Goal: Task Accomplishment & Management: Complete application form

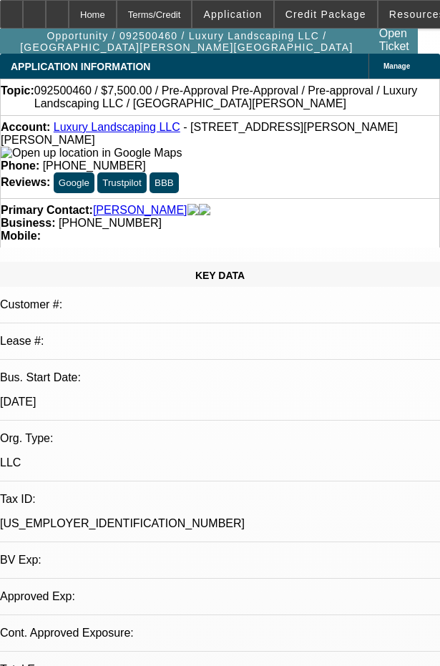
select select "0"
select select "0.1"
select select "0"
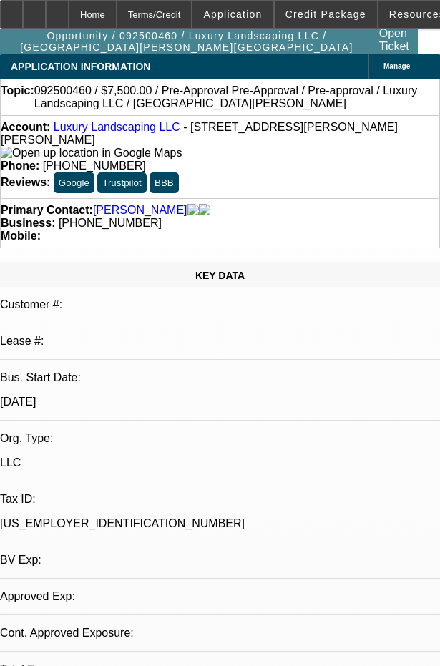
select select "0.1"
select select "1"
select select "4"
select select "1"
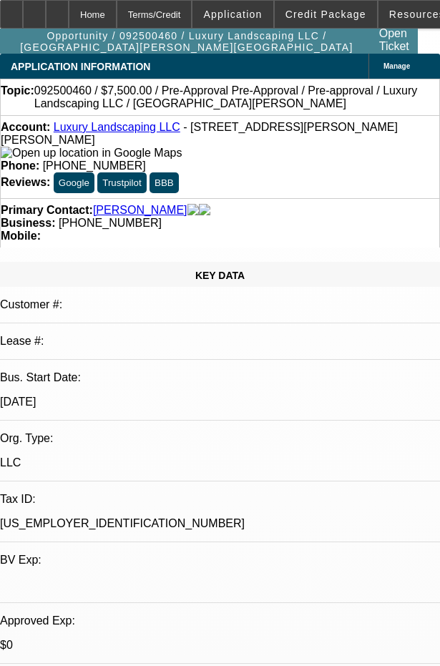
select select "1"
select select "4"
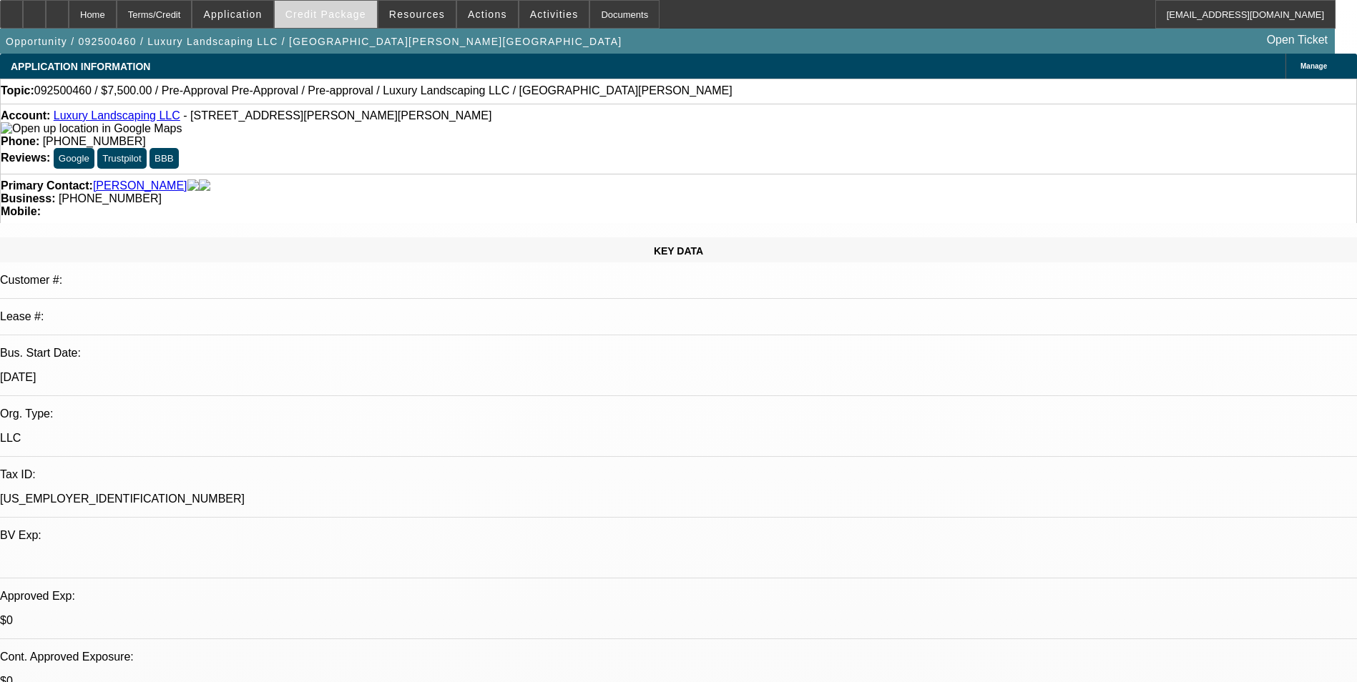
click at [343, 18] on span "Credit Package" at bounding box center [325, 14] width 81 height 11
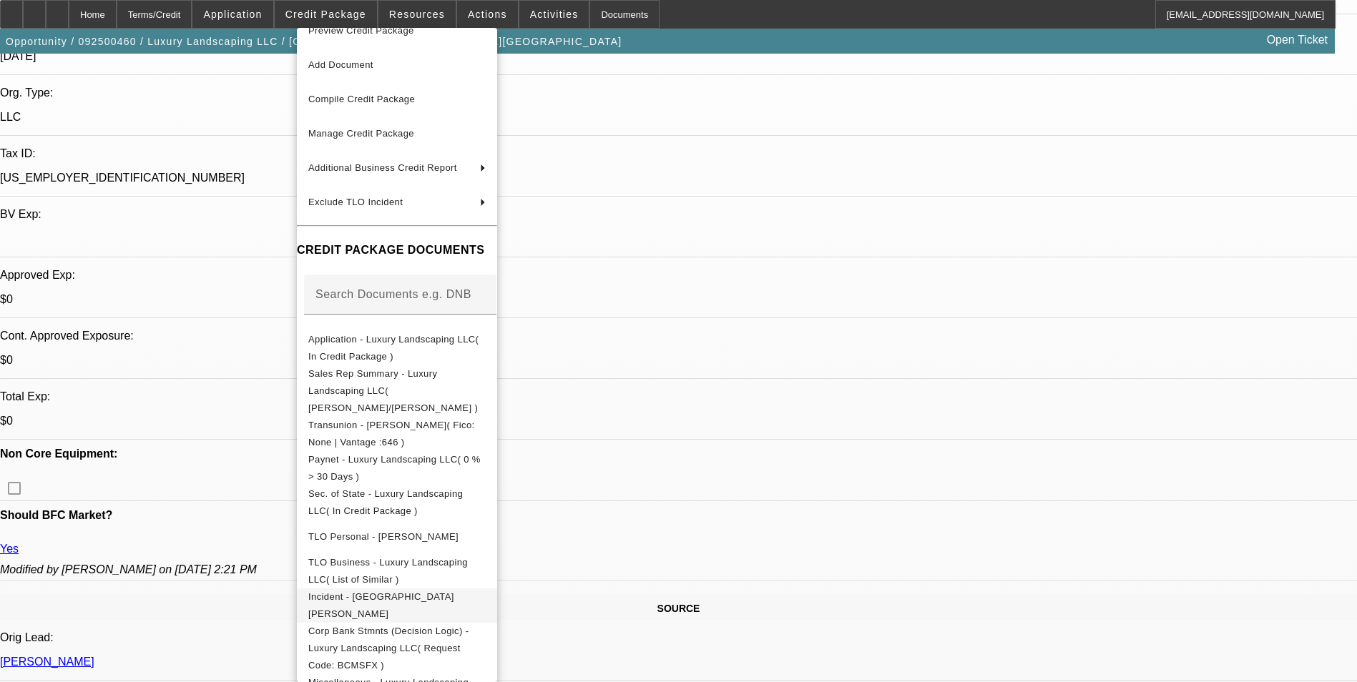
scroll to position [358, 0]
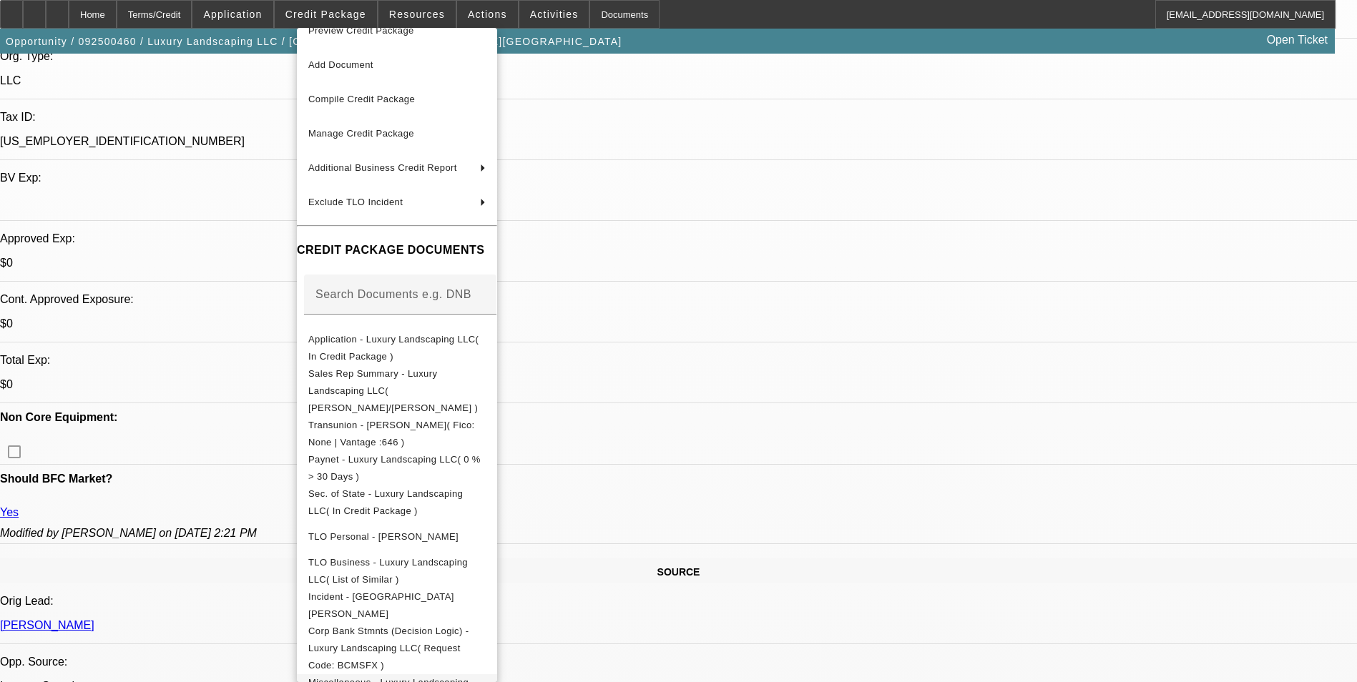
click at [469, 677] on span "Miscellaneous - Luxury Landscaping LLC( Idea of Equipment in Mind )" at bounding box center [388, 691] width 160 height 28
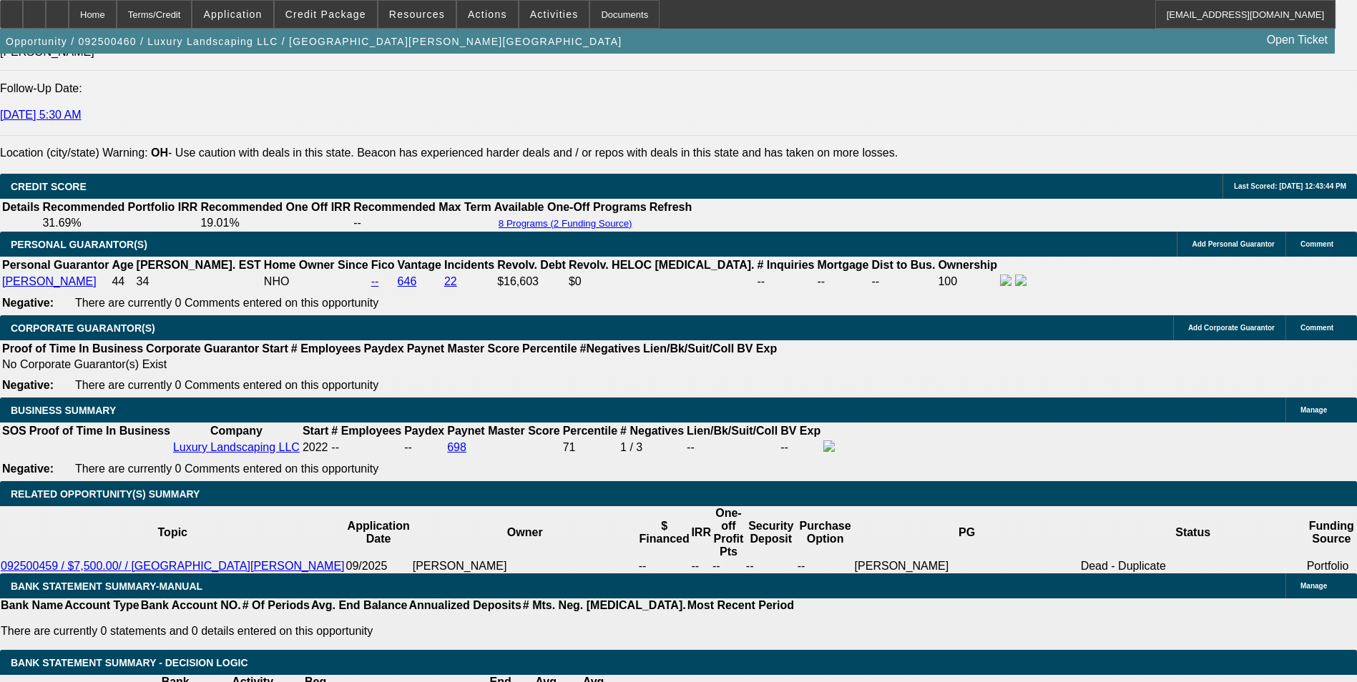
scroll to position [0, 0]
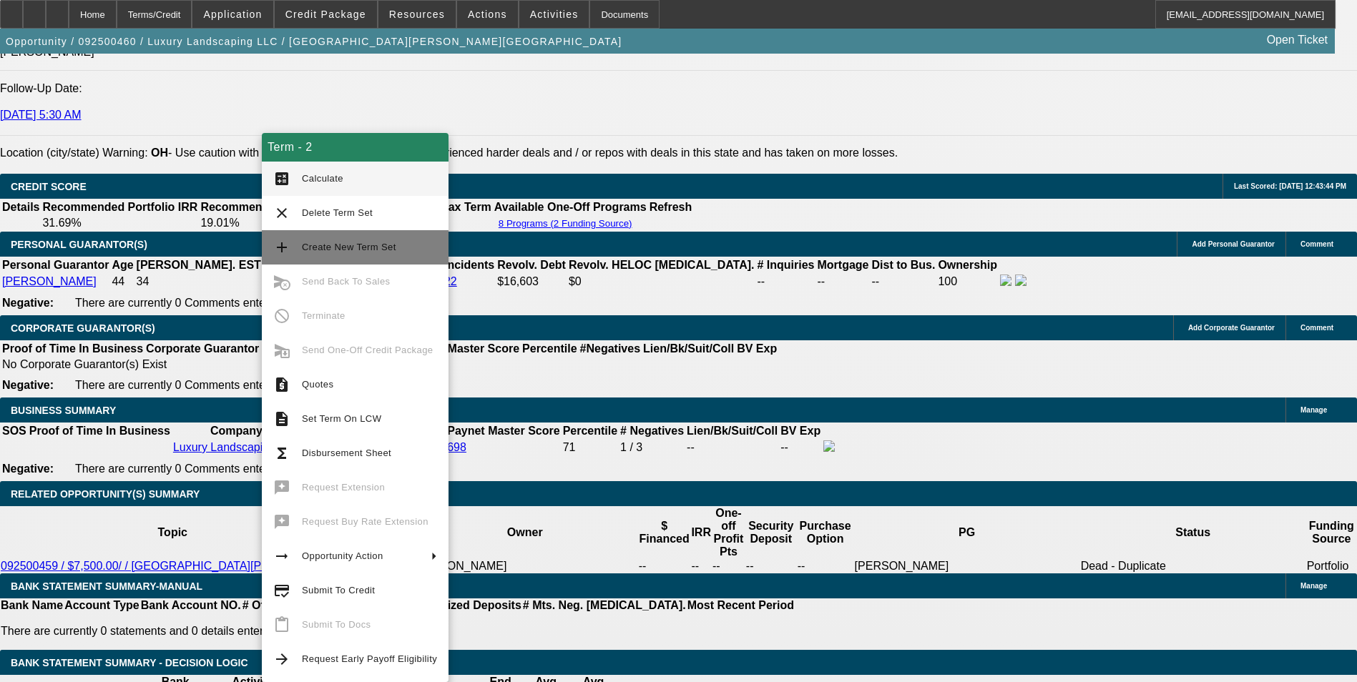
click at [392, 254] on span "Create New Term Set" at bounding box center [369, 247] width 135 height 17
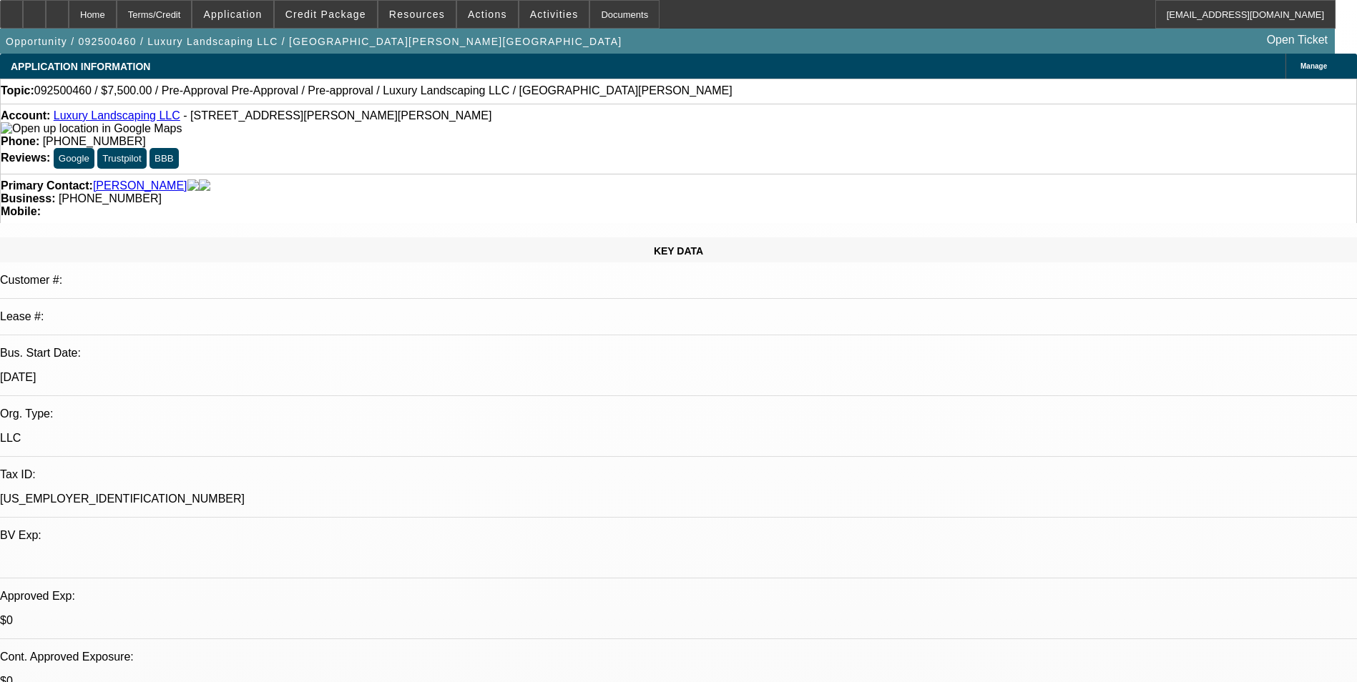
select select "0"
select select "0.1"
select select "0"
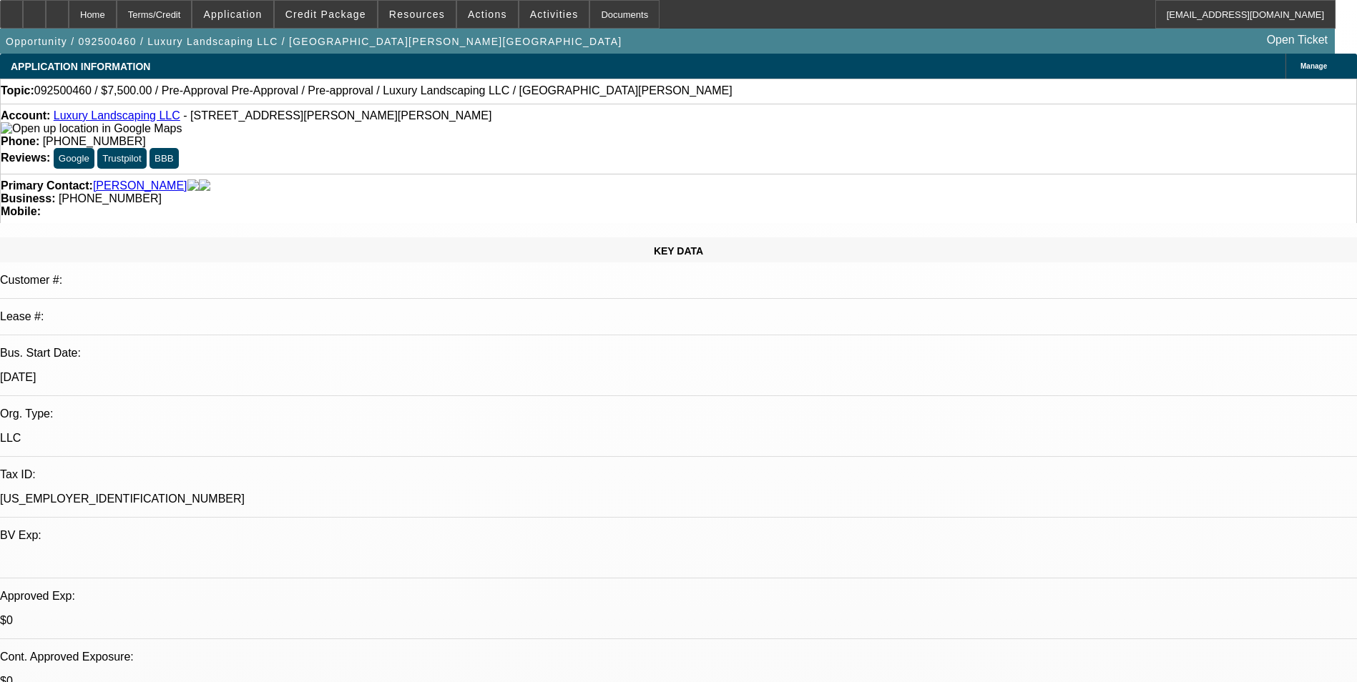
select select "0.1"
select select "0"
select select "0.1"
select select "1"
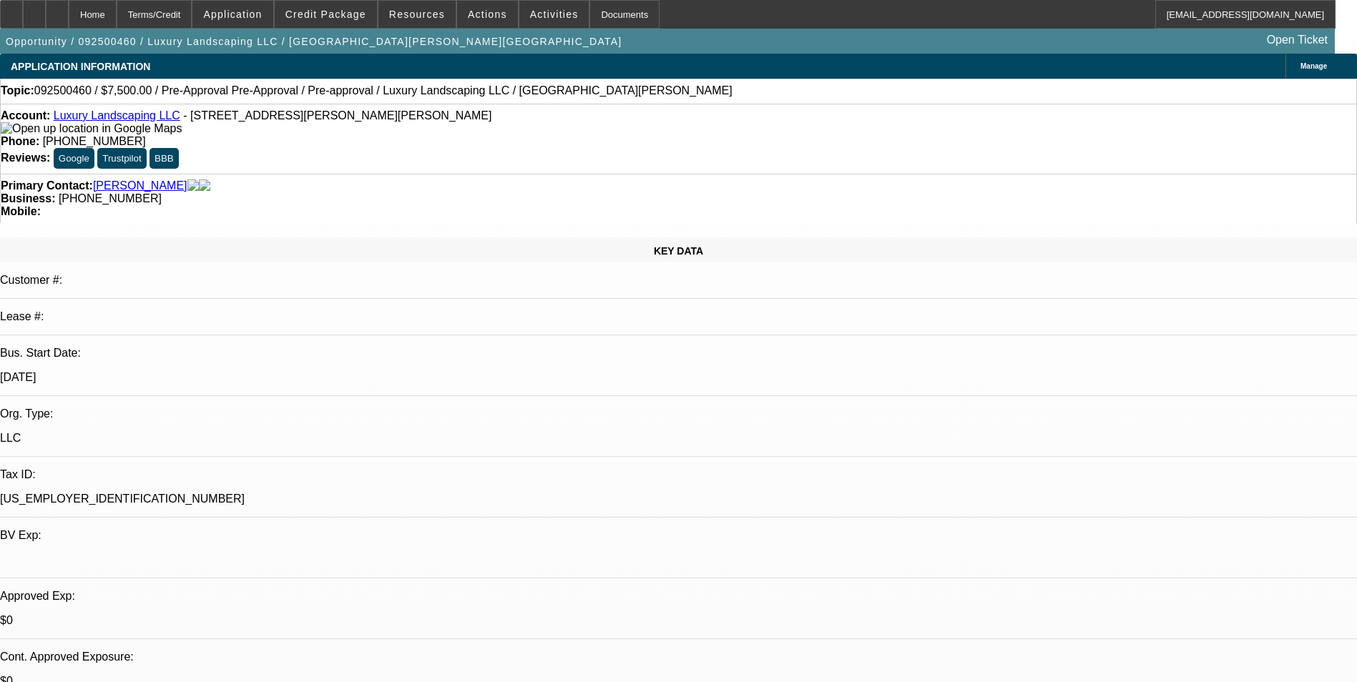
select select "1"
select select "4"
select select "1"
select select "4"
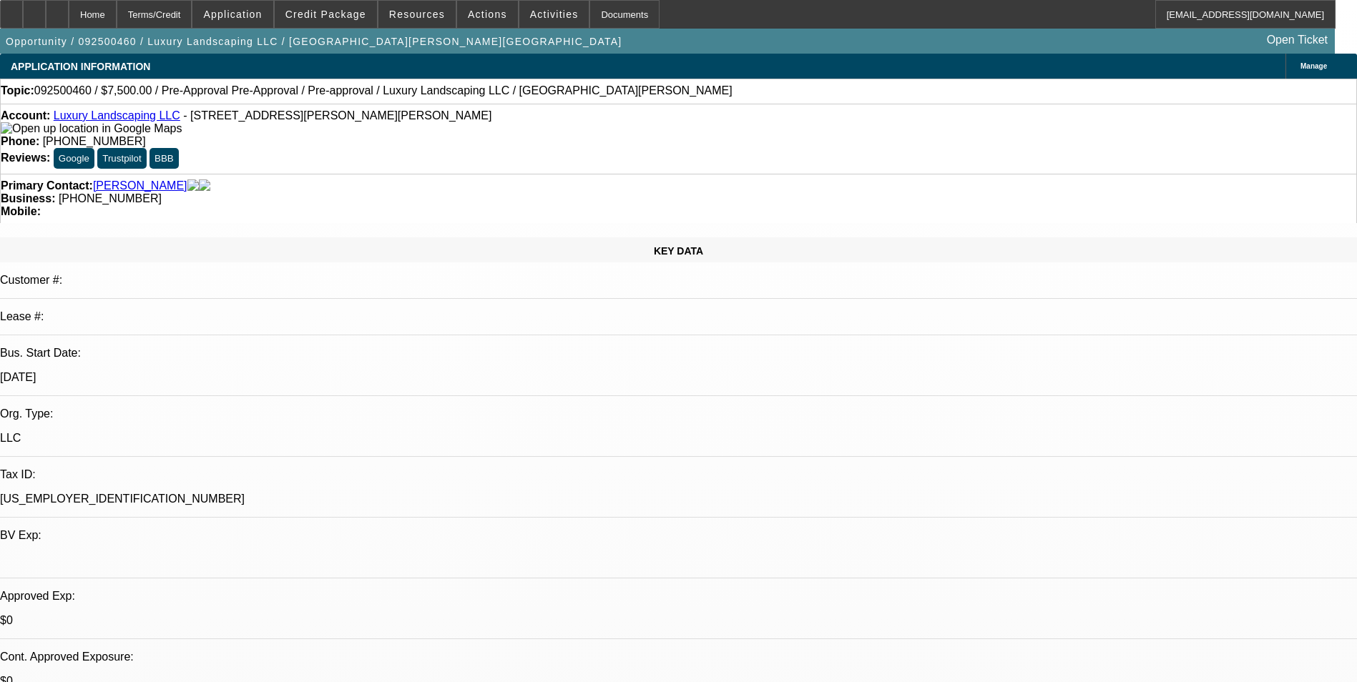
select select "1"
select select "4"
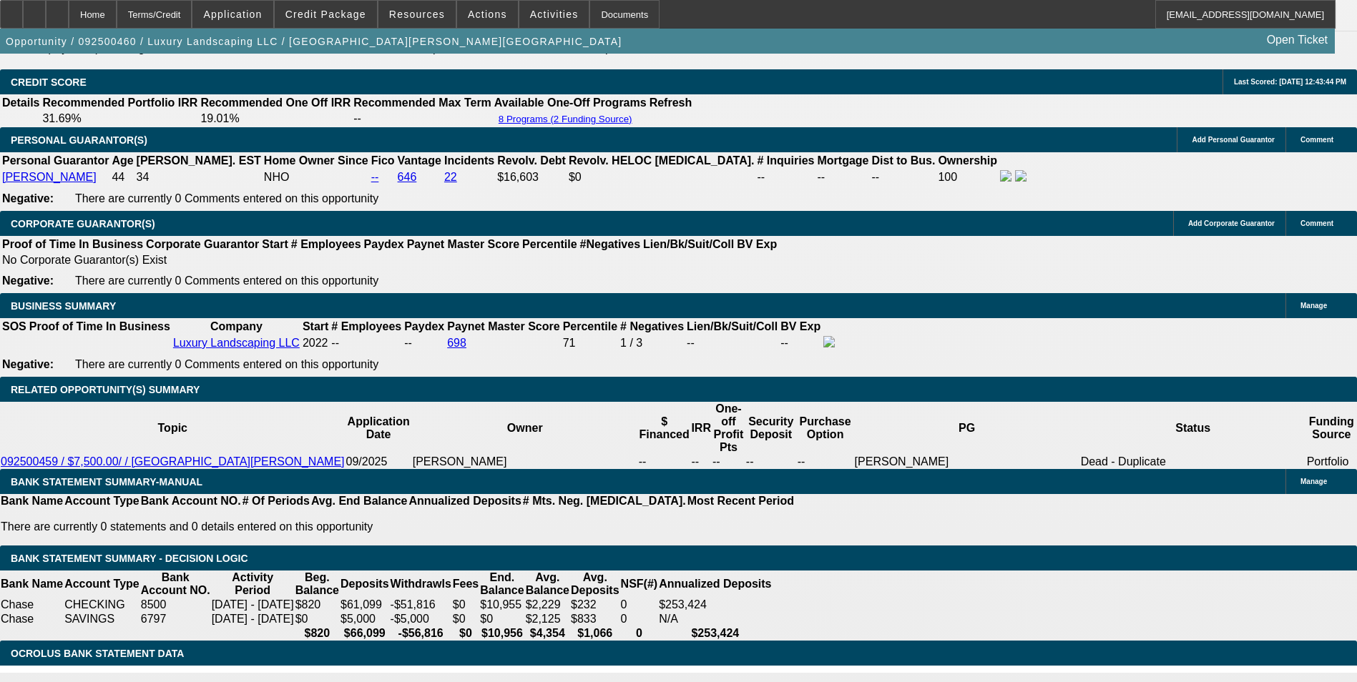
scroll to position [2074, 0]
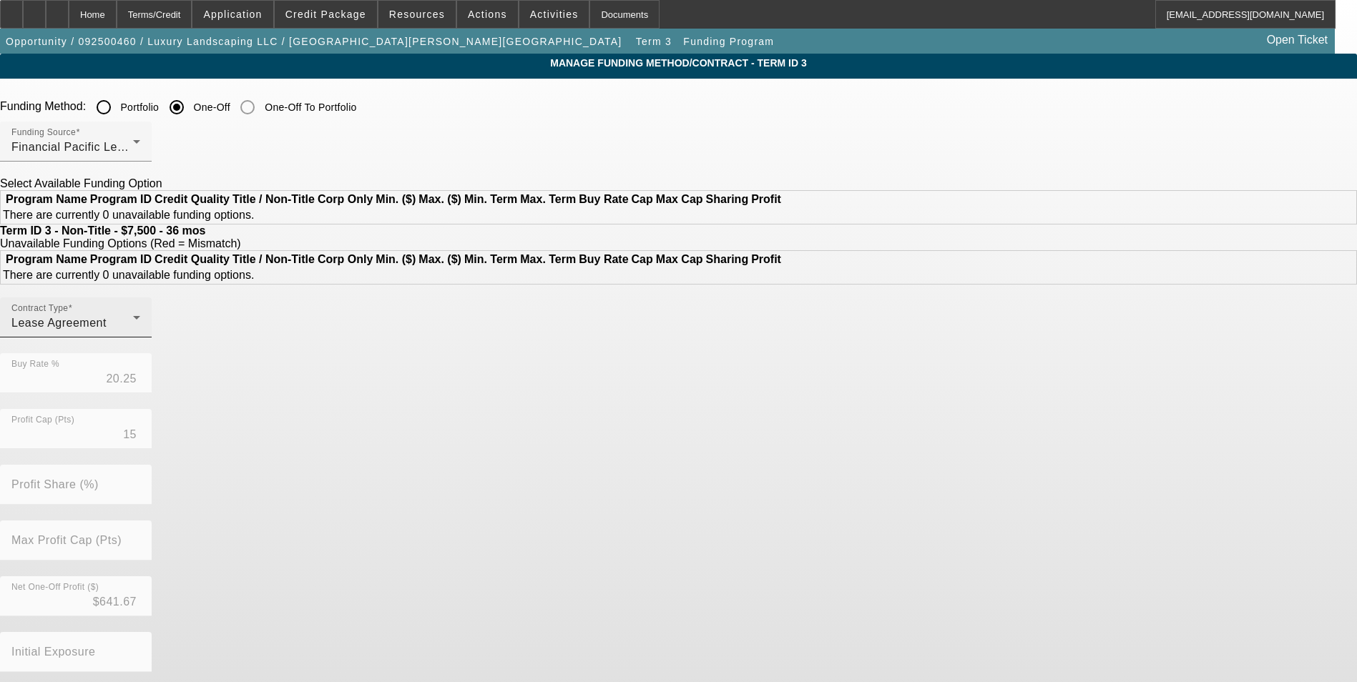
click at [133, 332] on div "Lease Agreement" at bounding box center [72, 323] width 122 height 17
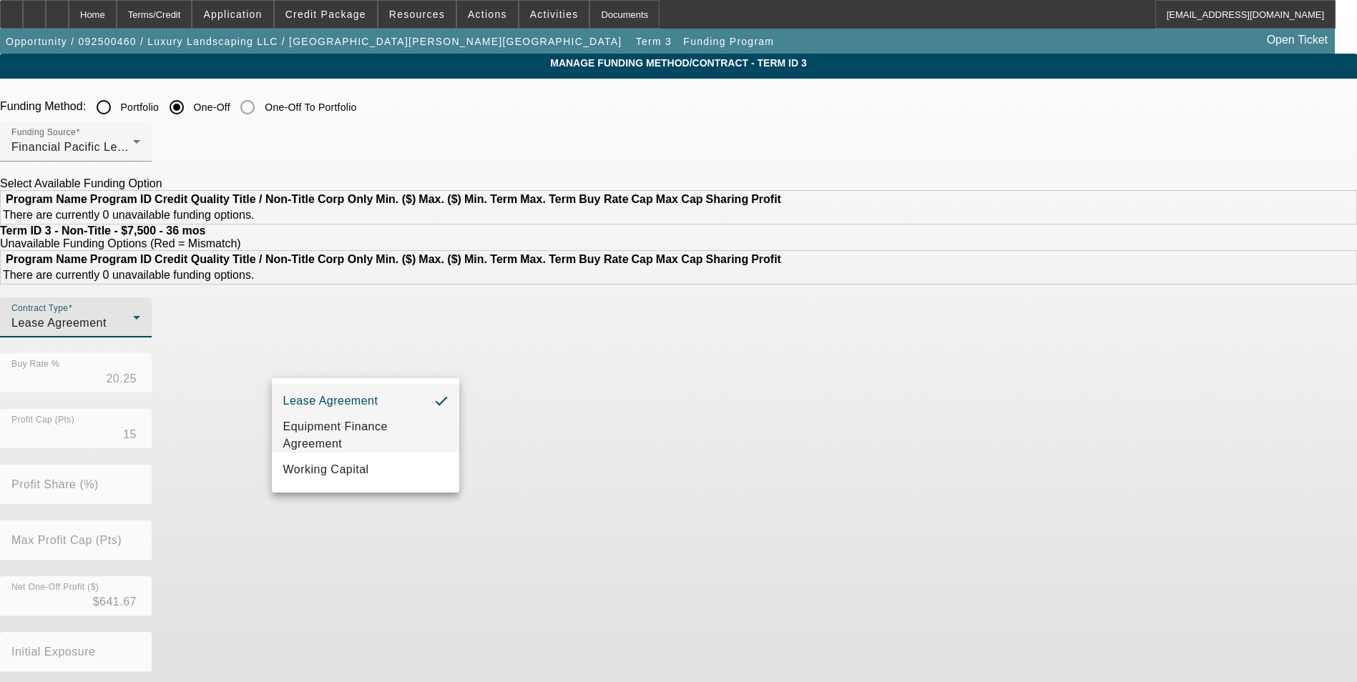
click at [355, 446] on span "Equipment Finance Agreement" at bounding box center [365, 435] width 165 height 34
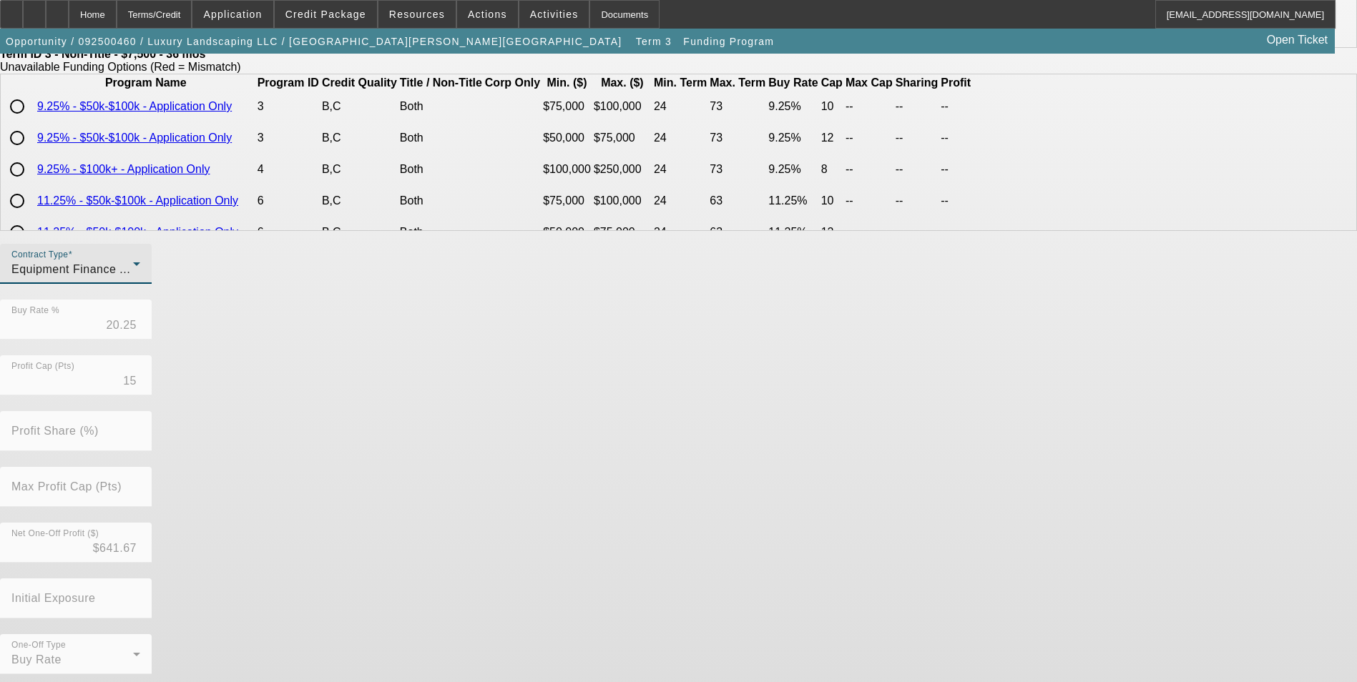
scroll to position [307, 0]
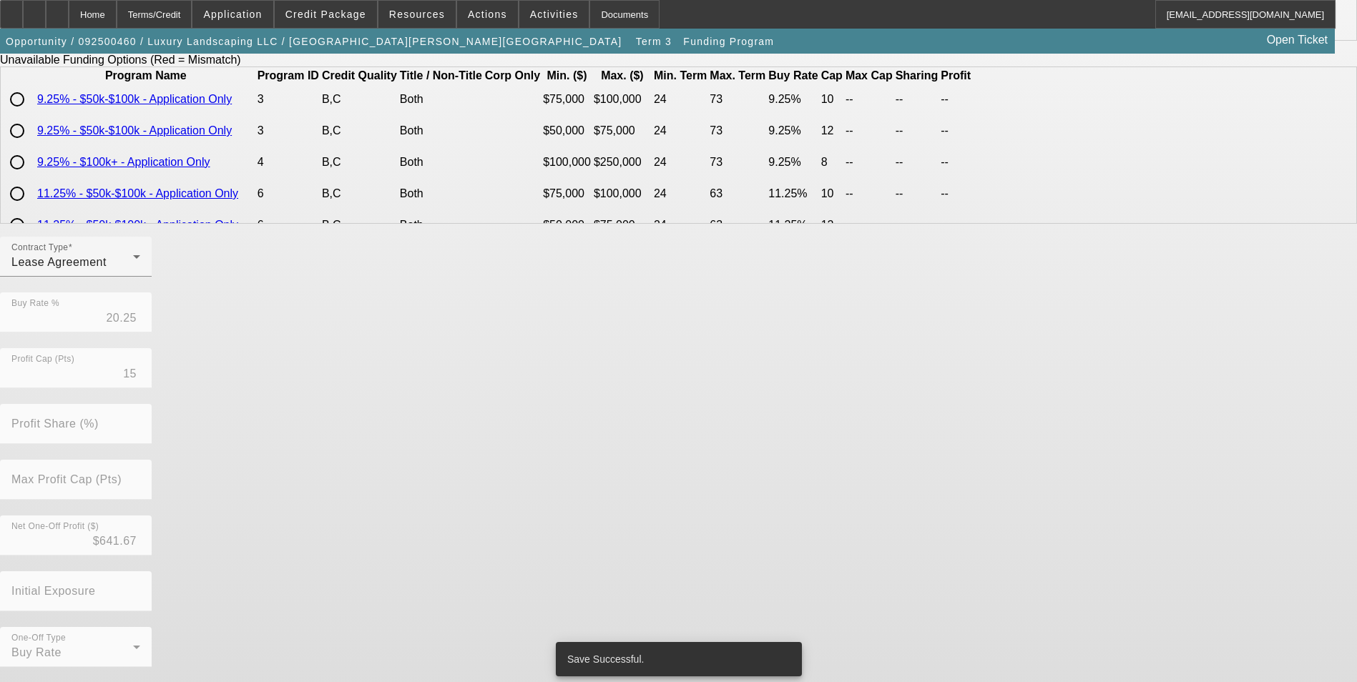
scroll to position [0, 0]
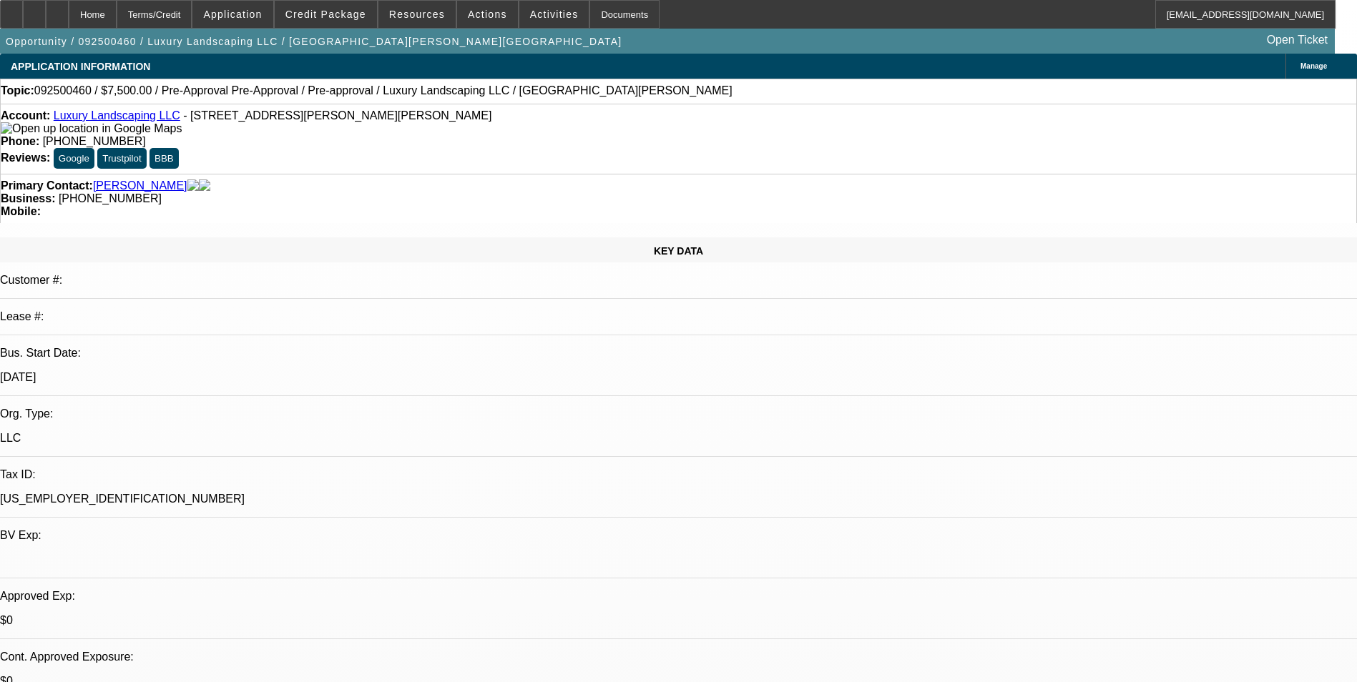
select select "0"
select select "6"
select select "0"
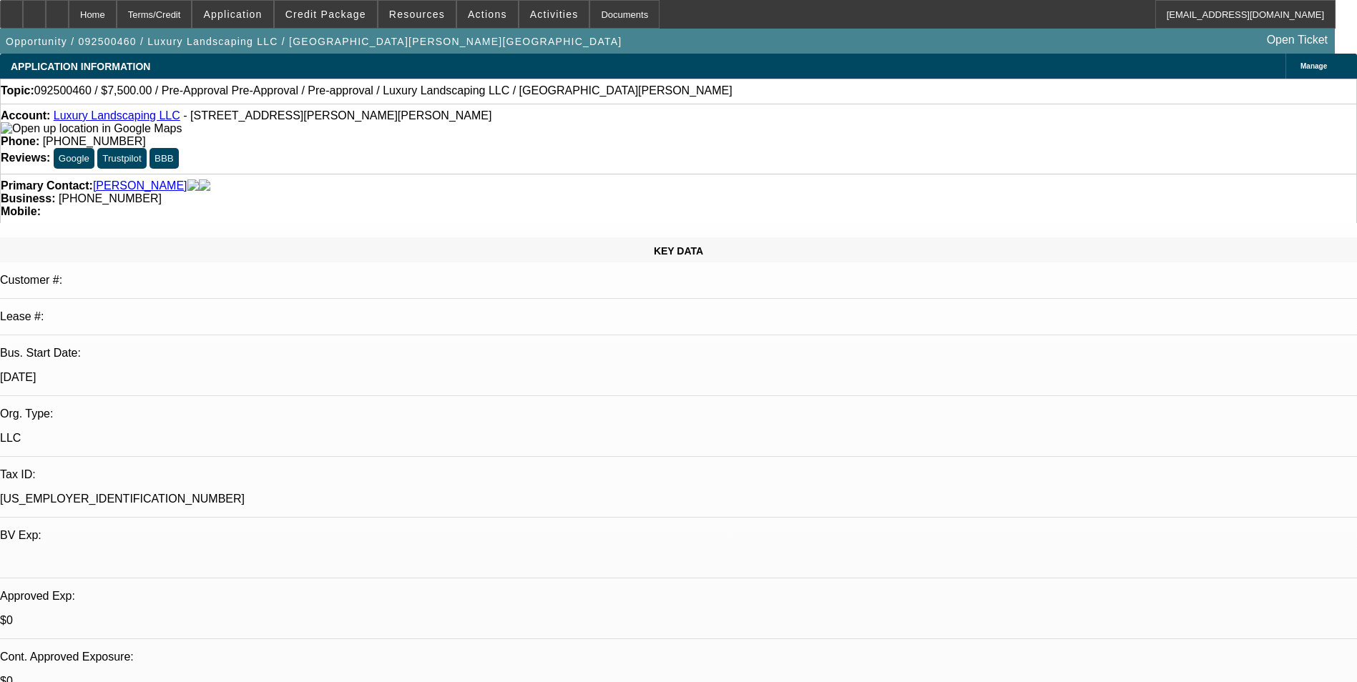
select select "0"
select select "0.1"
select select "4"
select select "0"
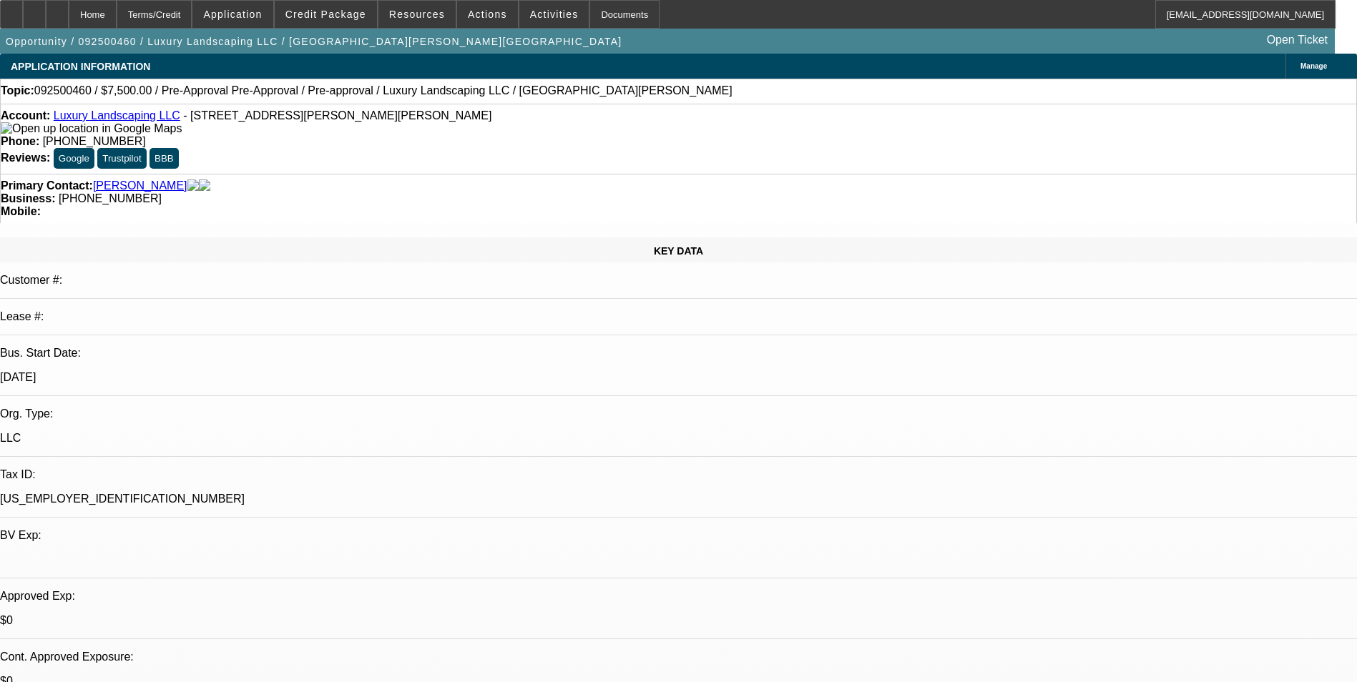
select select "0.1"
select select "4"
